Goal: Complete application form

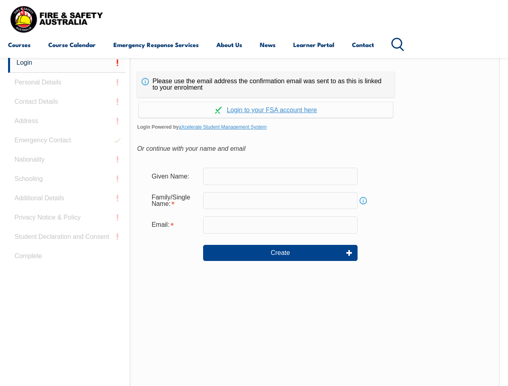
click at [254, 98] on div "Continue with Google Continue with Apple Continue with Facebook Continue with a…" at bounding box center [266, 107] width 258 height 21
click at [254, 220] on input "email" at bounding box center [280, 224] width 155 height 17
click at [67, 63] on link "Login" at bounding box center [66, 63] width 117 height 20
click at [67, 82] on div "Login Personal Details Contact Details Address Emergency Contact Nationality Sc…" at bounding box center [69, 254] width 122 height 402
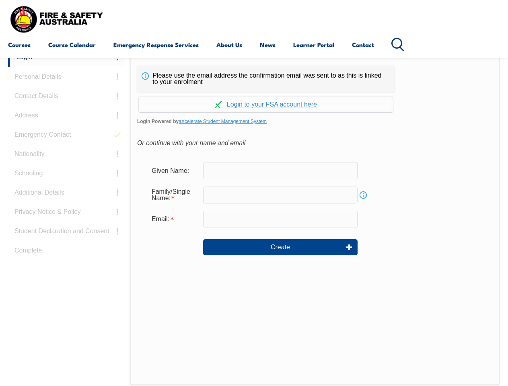
click at [67, 102] on div "Login Personal Details Contact Details Address Emergency Contact Nationality Sc…" at bounding box center [69, 248] width 122 height 402
click at [67, 121] on div "Login Personal Details Contact Details Address Emergency Contact Nationality Sc…" at bounding box center [69, 248] width 122 height 402
click at [67, 140] on div "Login Personal Details Contact Details Address Emergency Contact Nationality Sc…" at bounding box center [69, 248] width 122 height 402
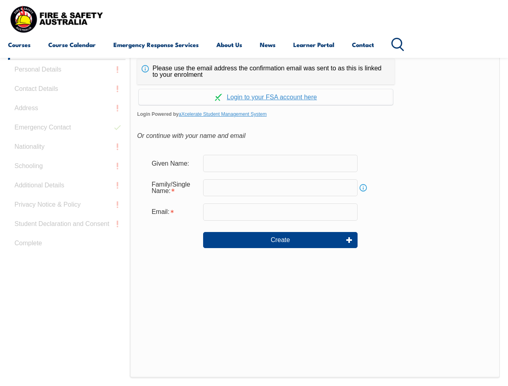
click at [67, 160] on div "Login Personal Details Contact Details Address Emergency Contact Nationality Sc…" at bounding box center [69, 241] width 122 height 402
click at [67, 179] on div "Login Personal Details Contact Details Address Emergency Contact Nationality Sc…" at bounding box center [69, 241] width 122 height 402
click at [67, 198] on div "Login Personal Details Contact Details Address Emergency Contact Nationality Sc…" at bounding box center [69, 241] width 122 height 402
